Goal: Task Accomplishment & Management: Complete application form

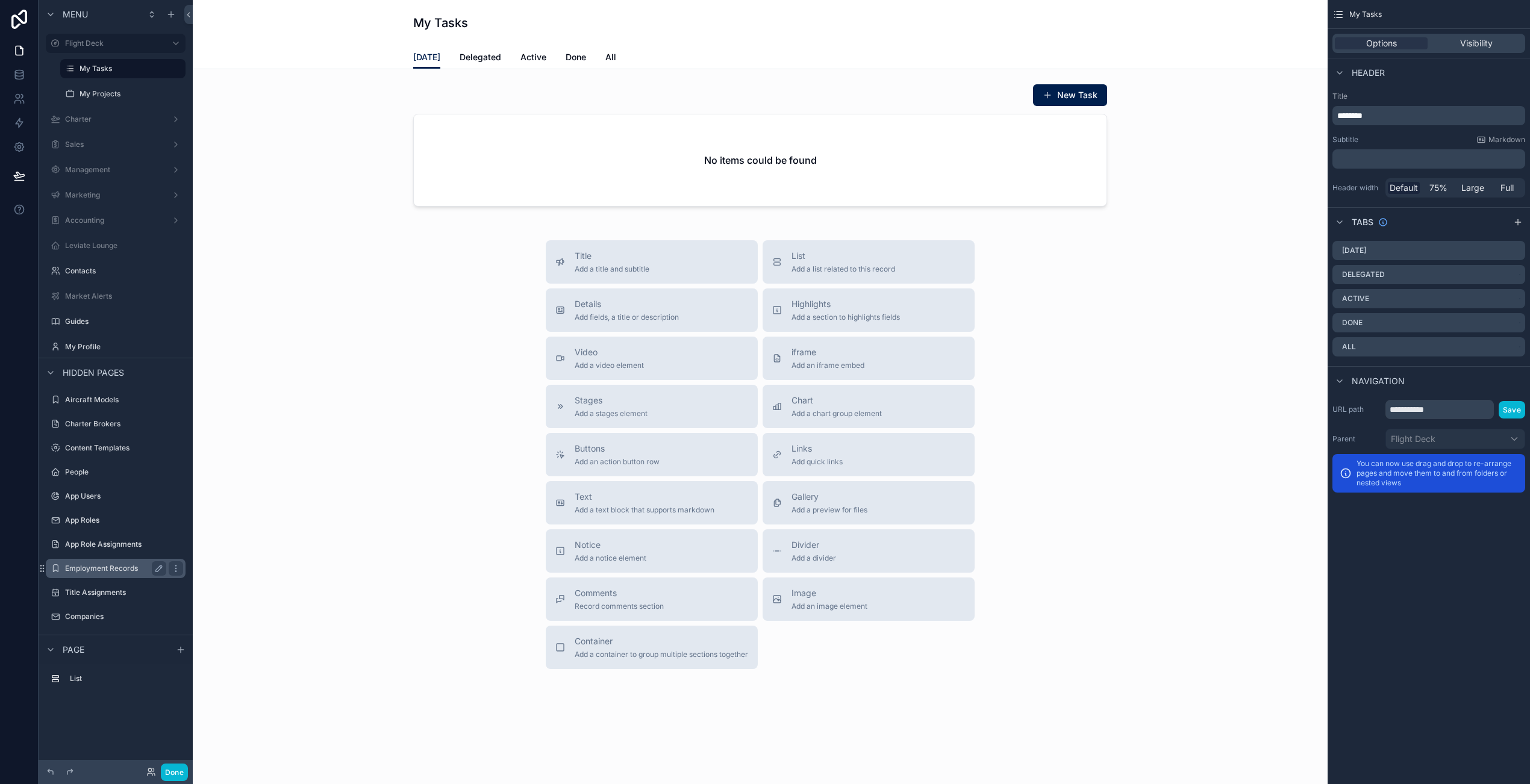
click at [94, 570] on label "Employment Records" at bounding box center [113, 568] width 96 height 10
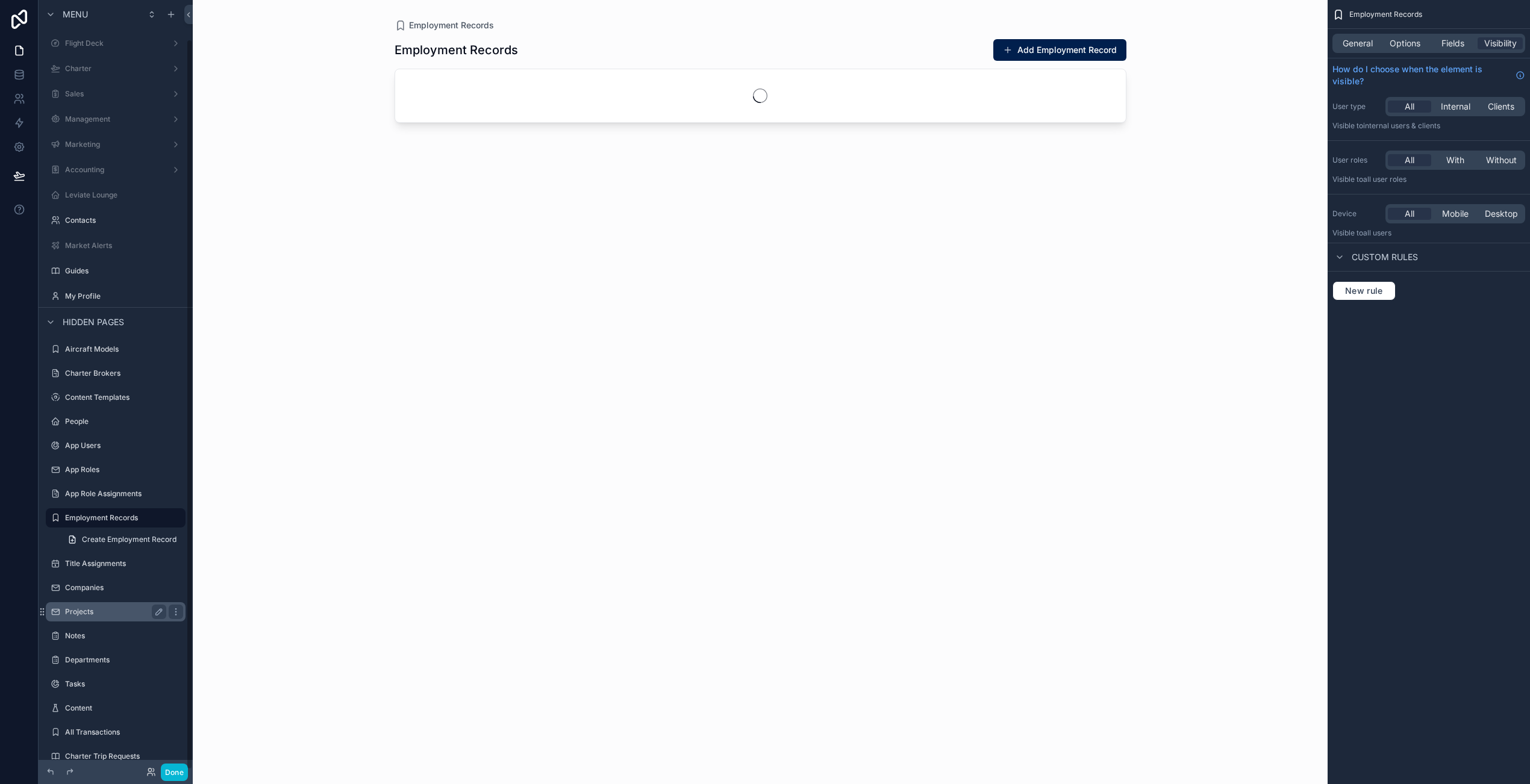
scroll to position [41, 0]
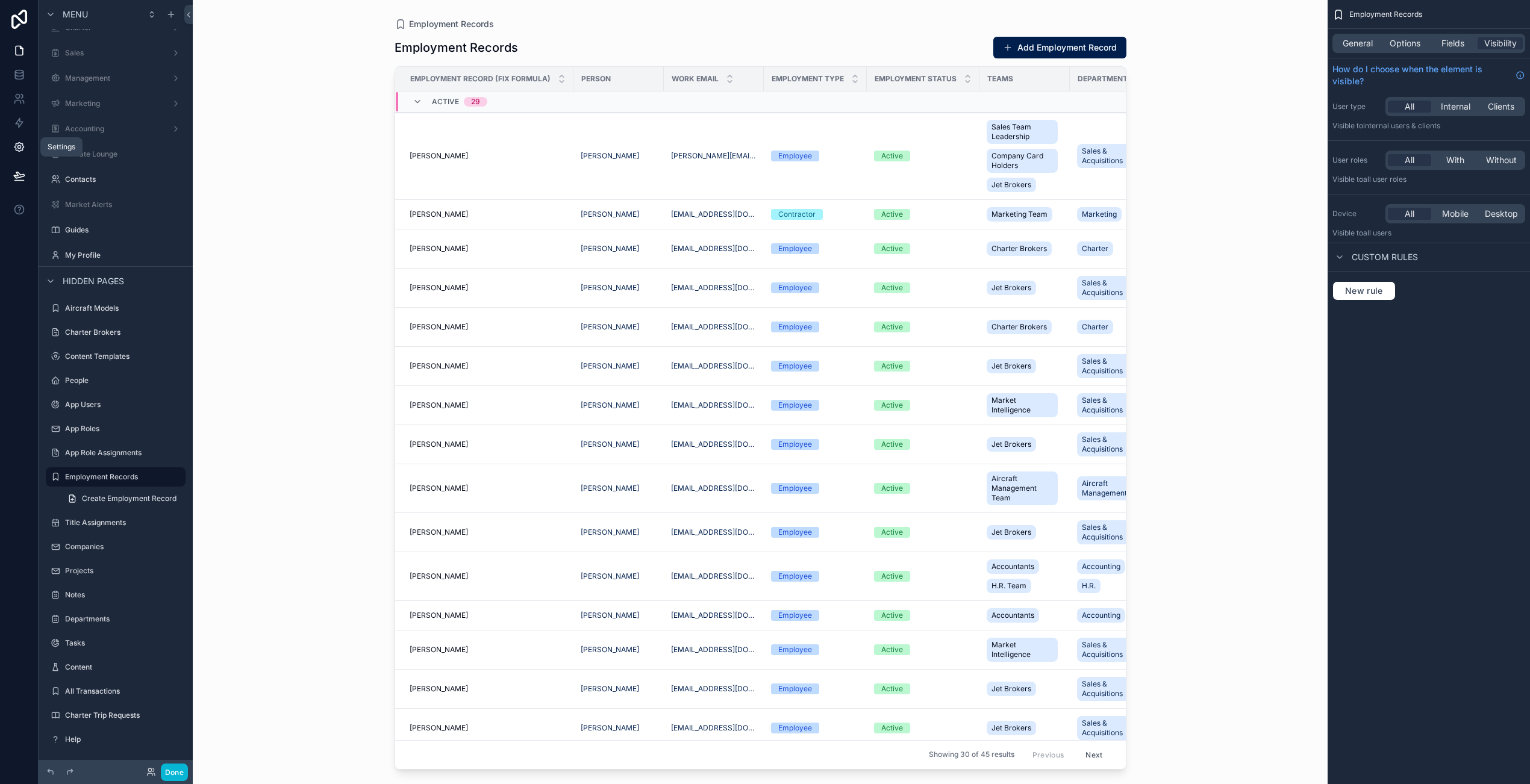
click at [17, 146] on icon at bounding box center [18, 146] width 3 height 3
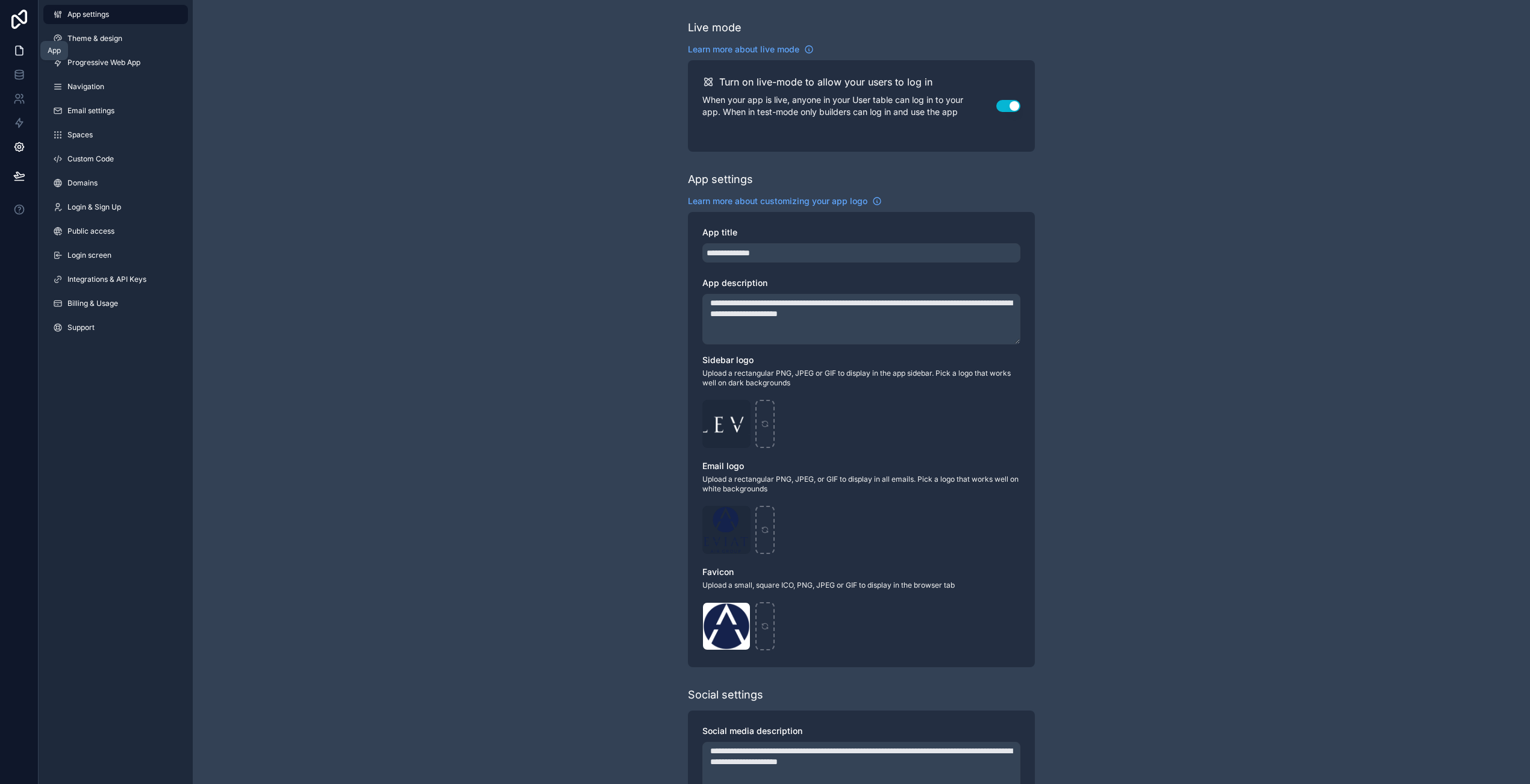
click at [19, 48] on icon at bounding box center [19, 50] width 12 height 12
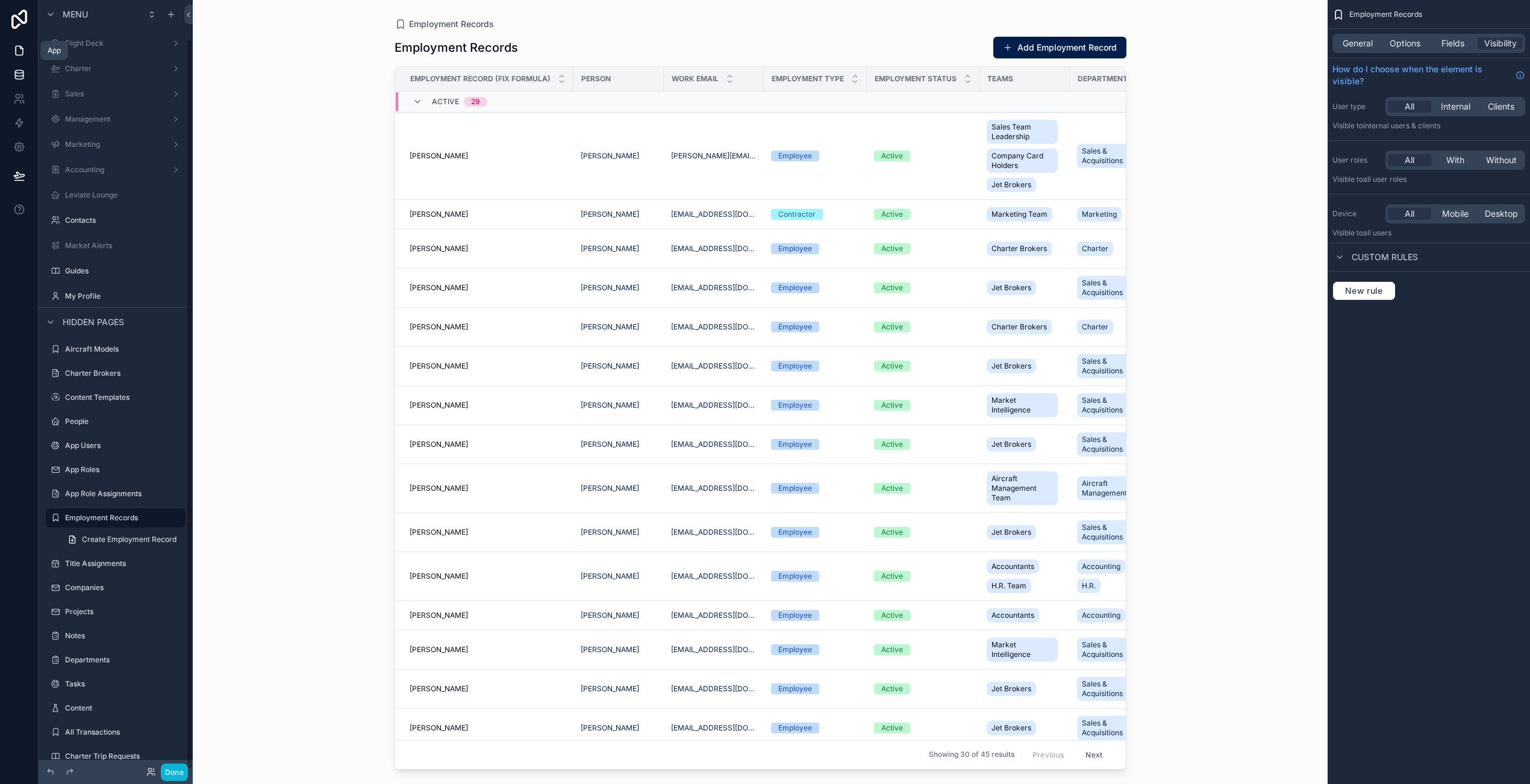
scroll to position [41, 0]
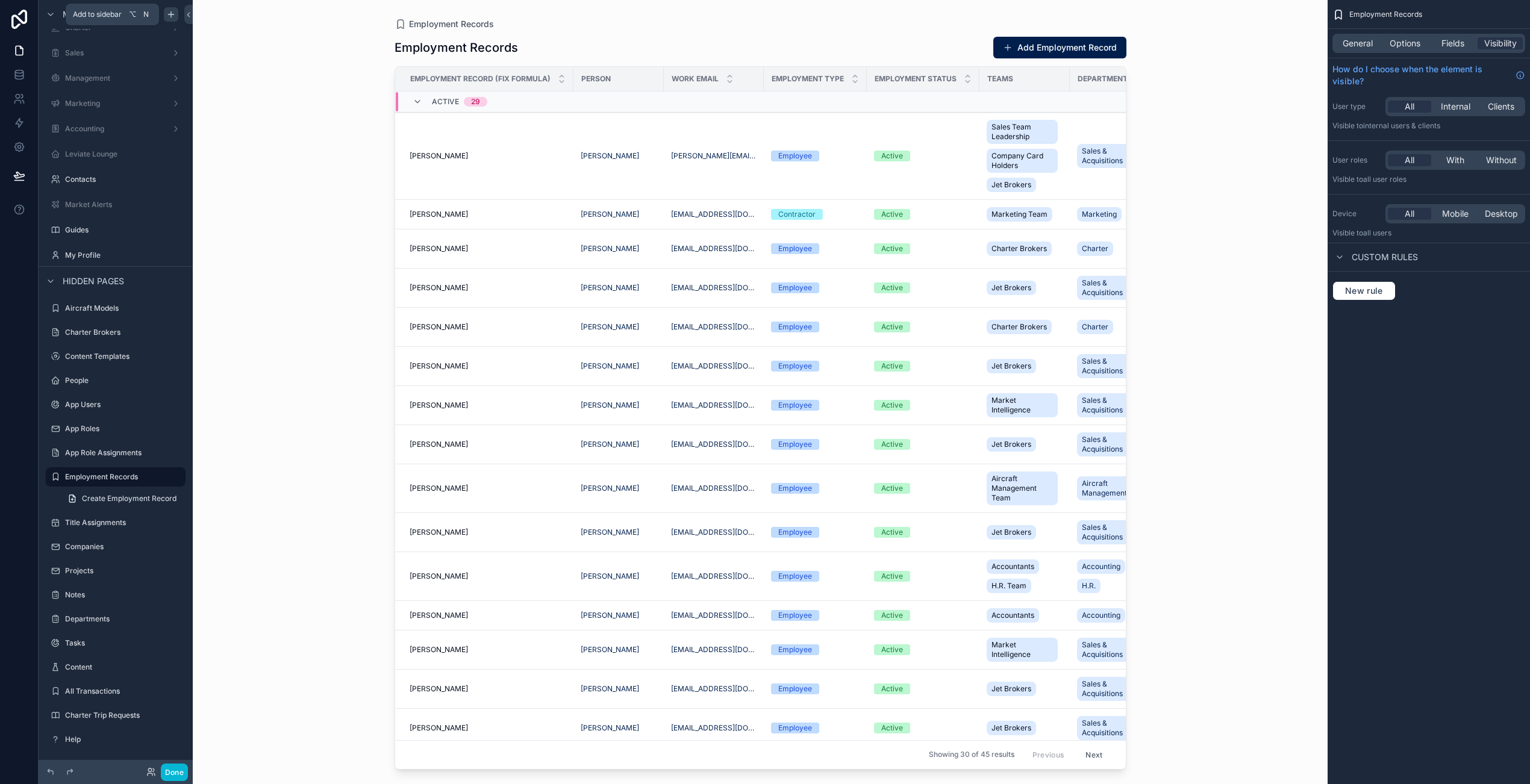
click at [168, 16] on icon "scrollable content" at bounding box center [171, 14] width 10 height 10
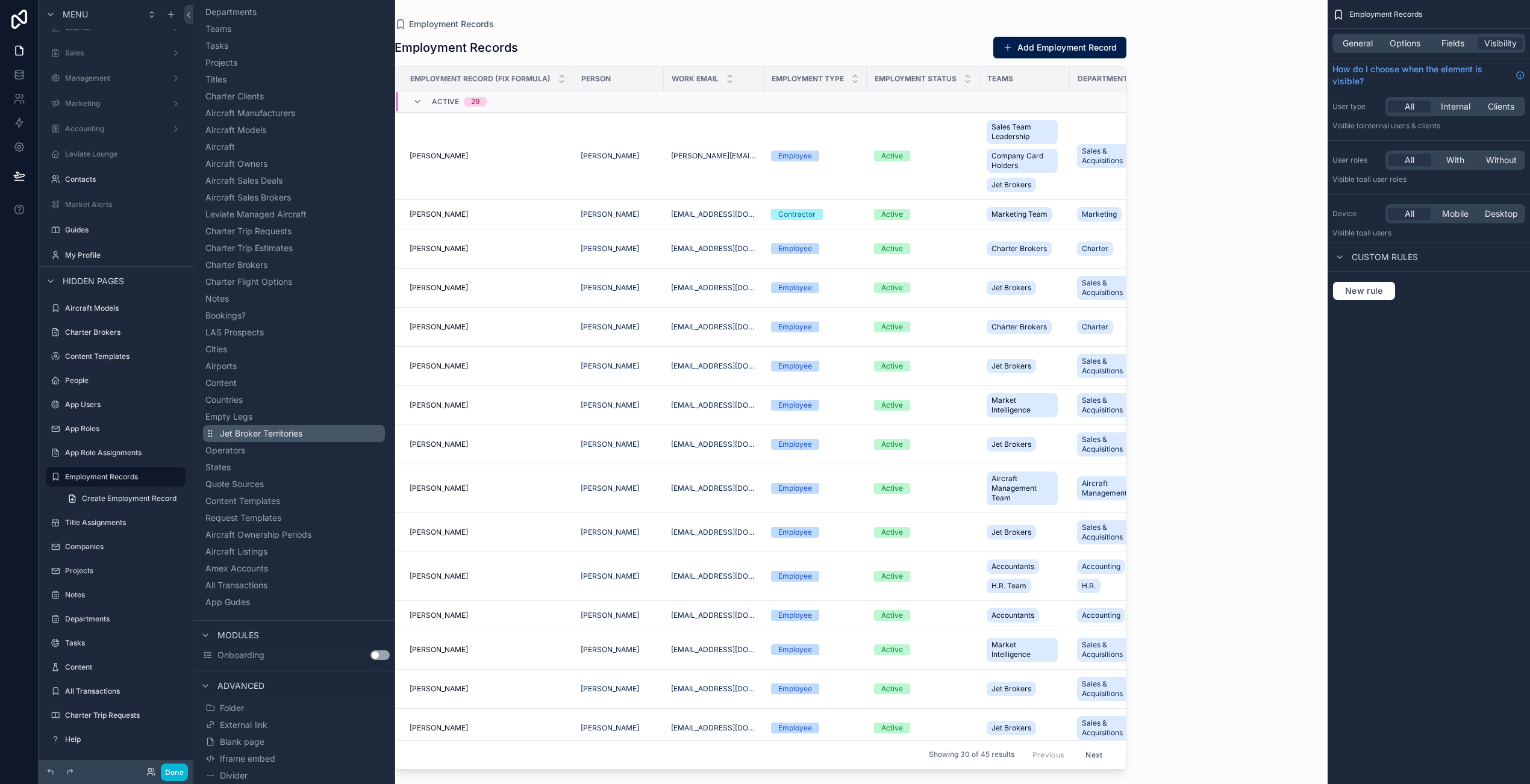
scroll to position [0, 0]
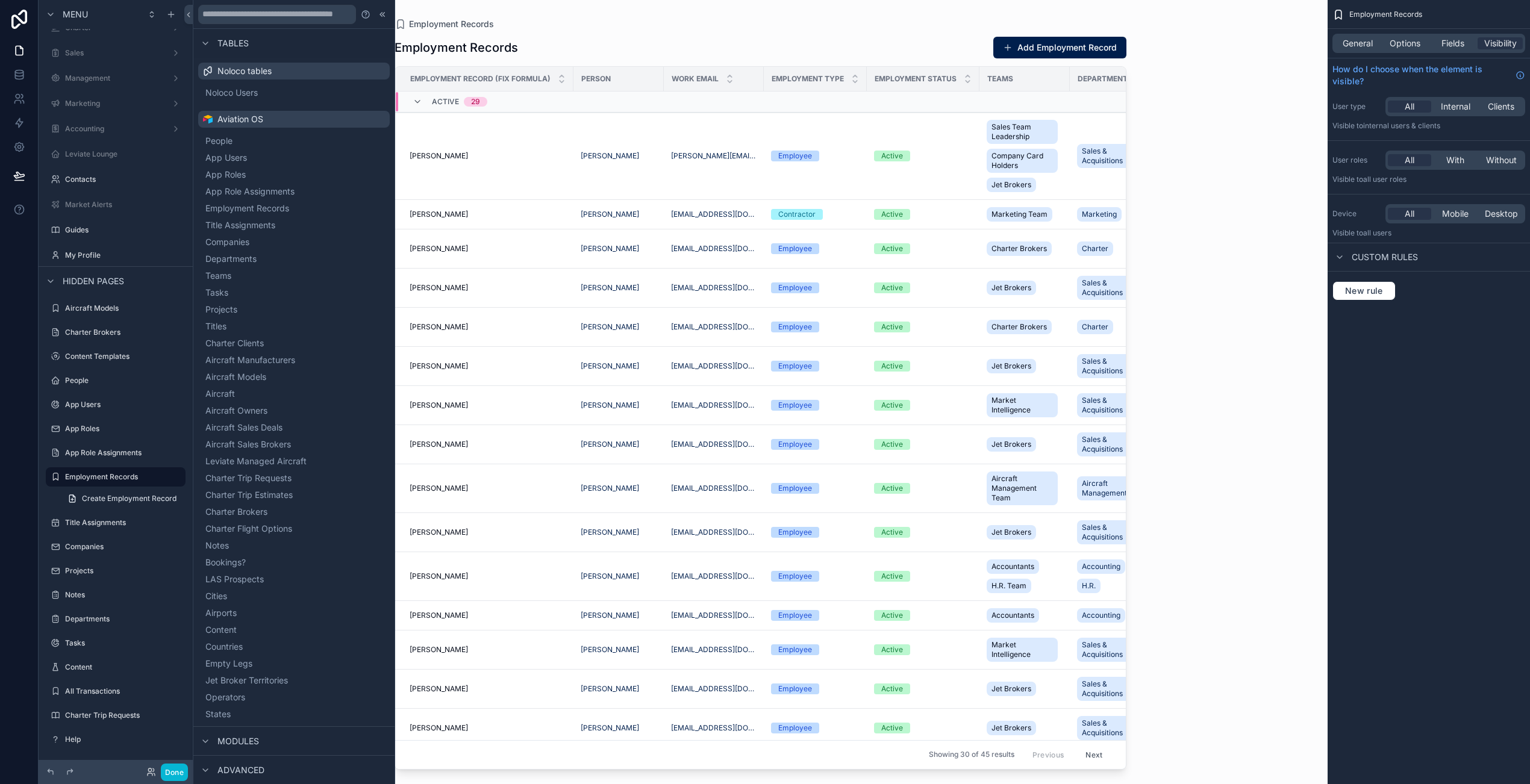
click at [604, 35] on div "scrollable content" at bounding box center [760, 384] width 771 height 769
click at [599, 40] on div "Employment Records Add Employment Record" at bounding box center [760, 48] width 732 height 22
